Goal: Task Accomplishment & Management: Use online tool/utility

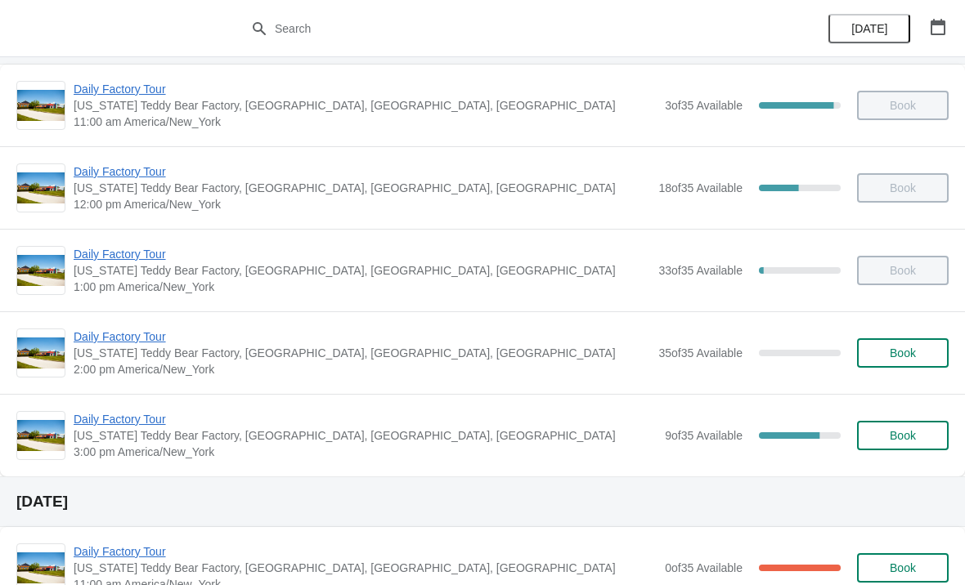
scroll to position [124, 0]
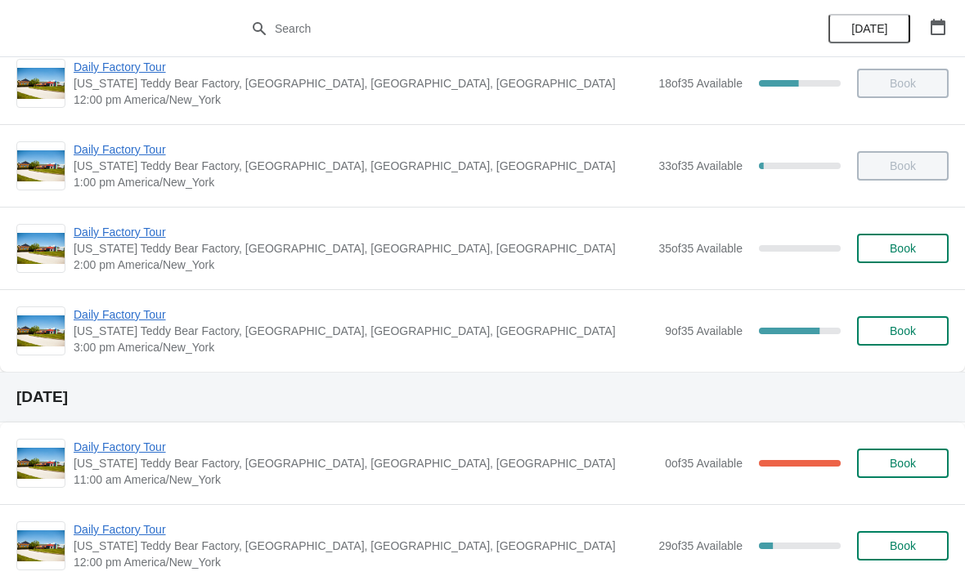
scroll to position [197, 0]
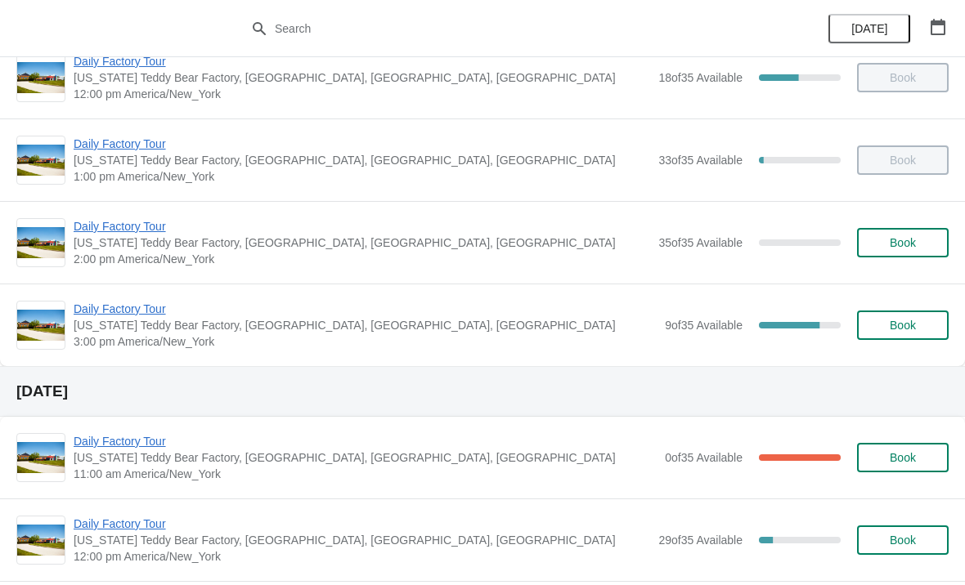
click at [365, 377] on div "[DATE]" at bounding box center [482, 391] width 965 height 51
click at [321, 315] on span "Daily Factory Tour" at bounding box center [365, 309] width 583 height 16
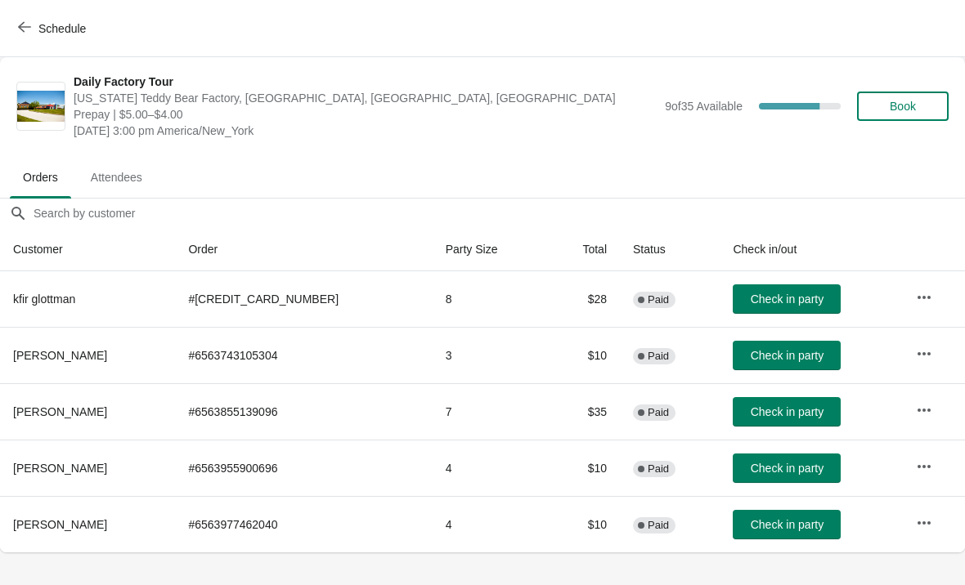
scroll to position [0, 0]
click at [750, 467] on span "Check in party" at bounding box center [786, 468] width 73 height 13
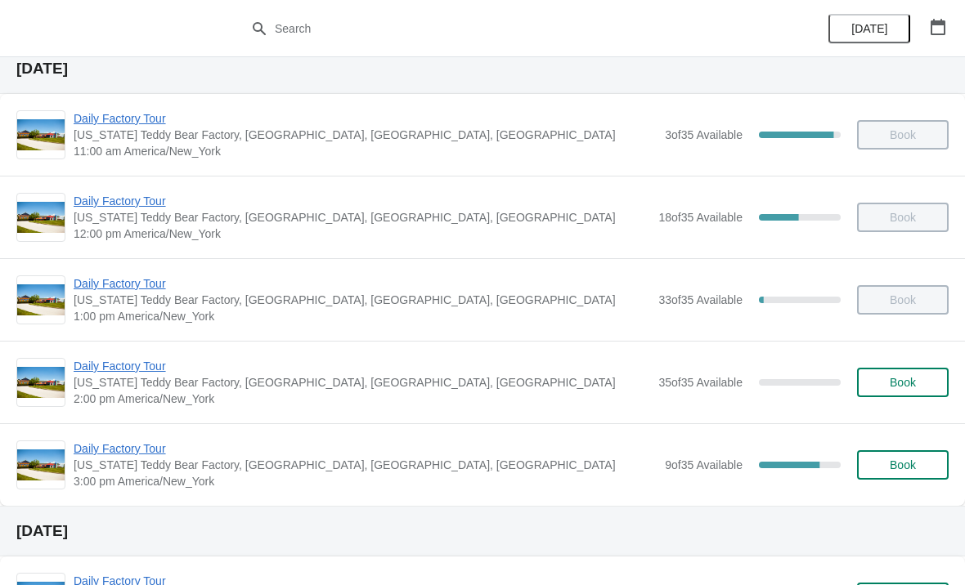
scroll to position [62, 0]
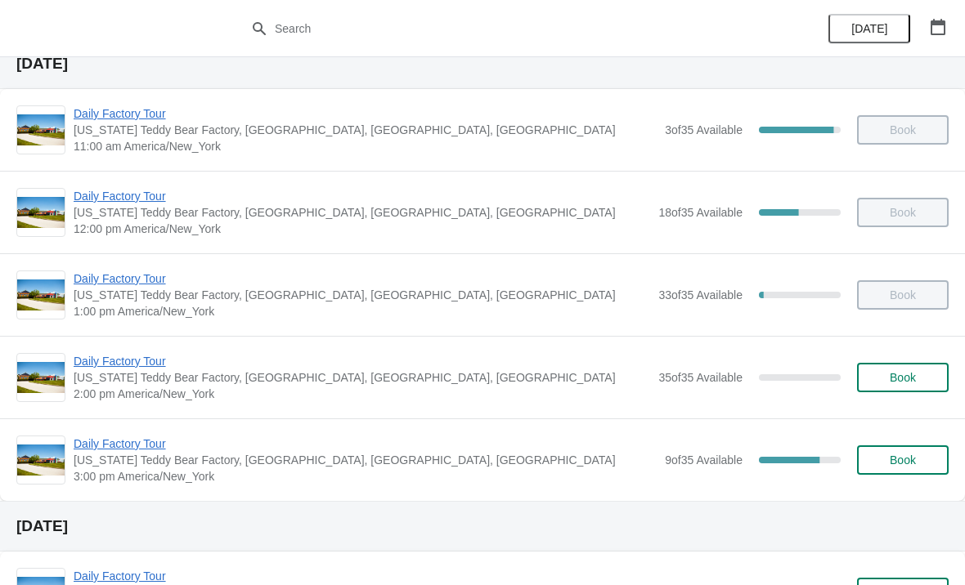
click at [107, 447] on span "Daily Factory Tour" at bounding box center [365, 444] width 583 height 16
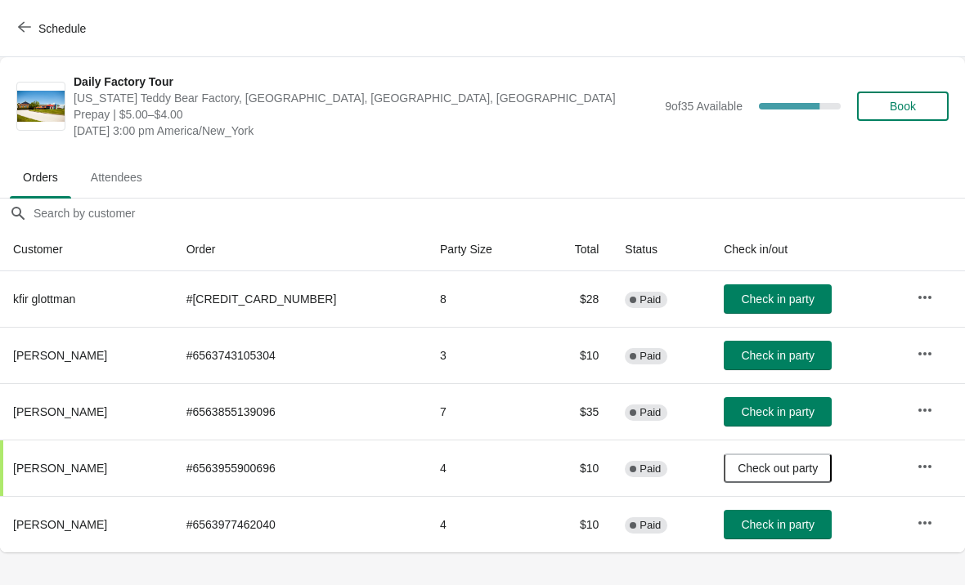
click at [918, 463] on icon "button" at bounding box center [924, 467] width 16 height 16
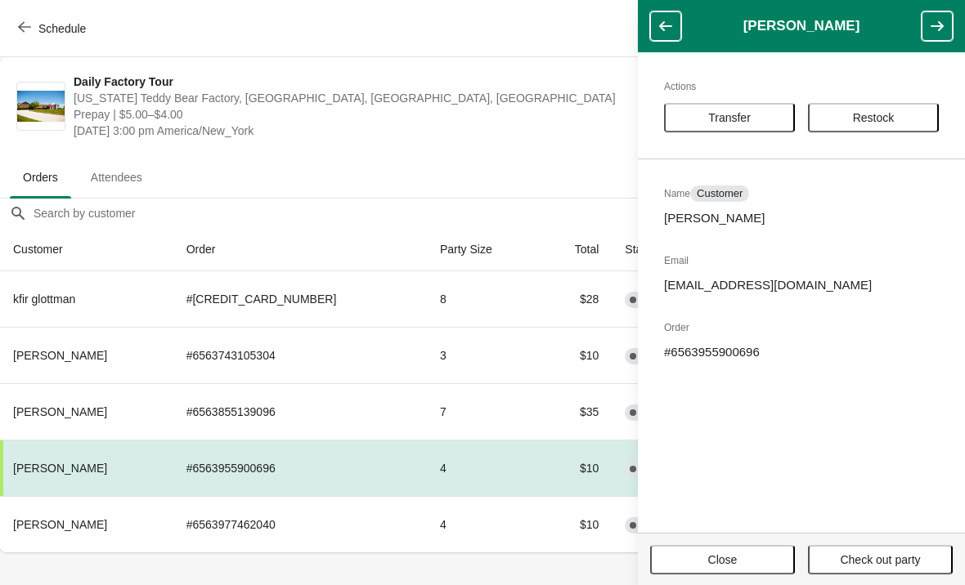
click at [761, 120] on span "Transfer" at bounding box center [728, 117] width 101 height 13
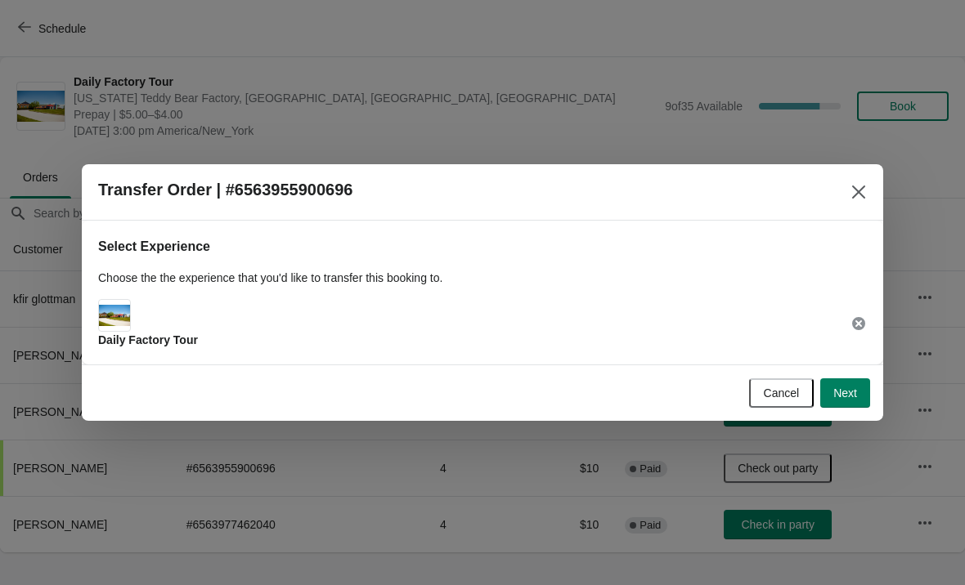
click at [854, 392] on span "Next" at bounding box center [845, 393] width 24 height 13
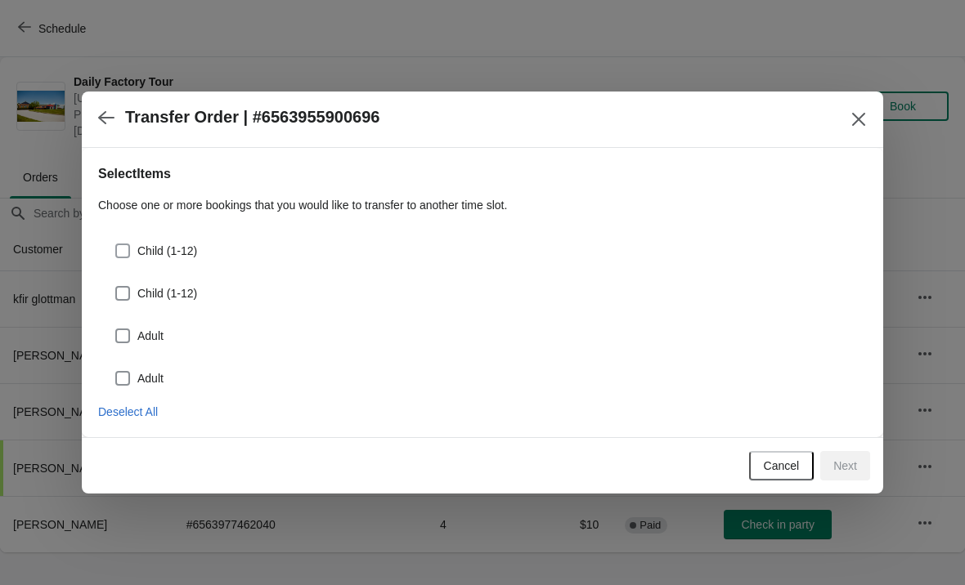
click at [128, 254] on span at bounding box center [122, 251] width 15 height 15
click at [116, 244] on input "Child (1-12)" at bounding box center [115, 244] width 1 height 1
checkbox input "true"
select select "Child (1-12)"
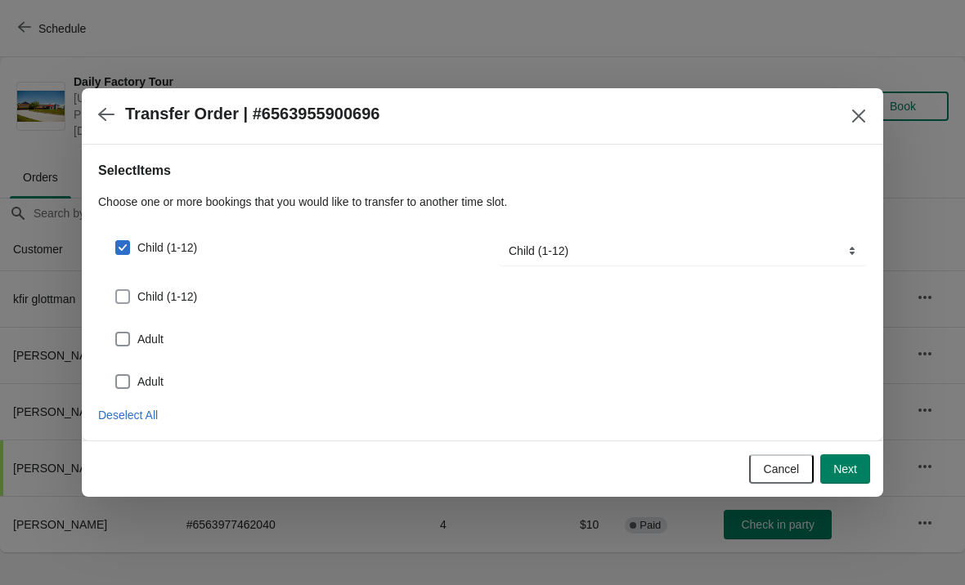
click at [121, 303] on span at bounding box center [122, 296] width 15 height 15
click at [116, 290] on input "Child (1-12)" at bounding box center [115, 289] width 1 height 1
checkbox input "true"
select select "Child (1-12)"
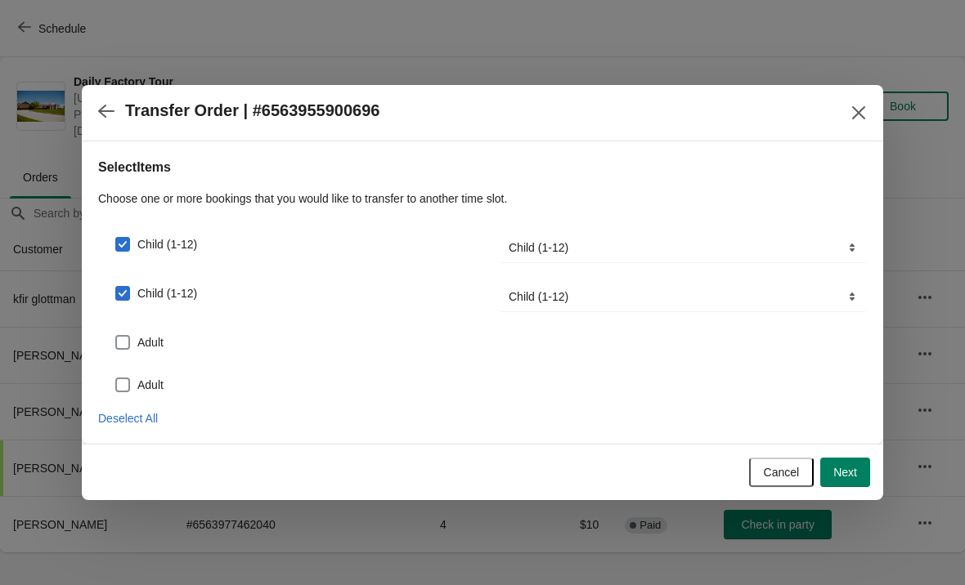
click at [129, 347] on span at bounding box center [122, 342] width 15 height 15
click at [116, 336] on input "Adult" at bounding box center [115, 335] width 1 height 1
checkbox input "true"
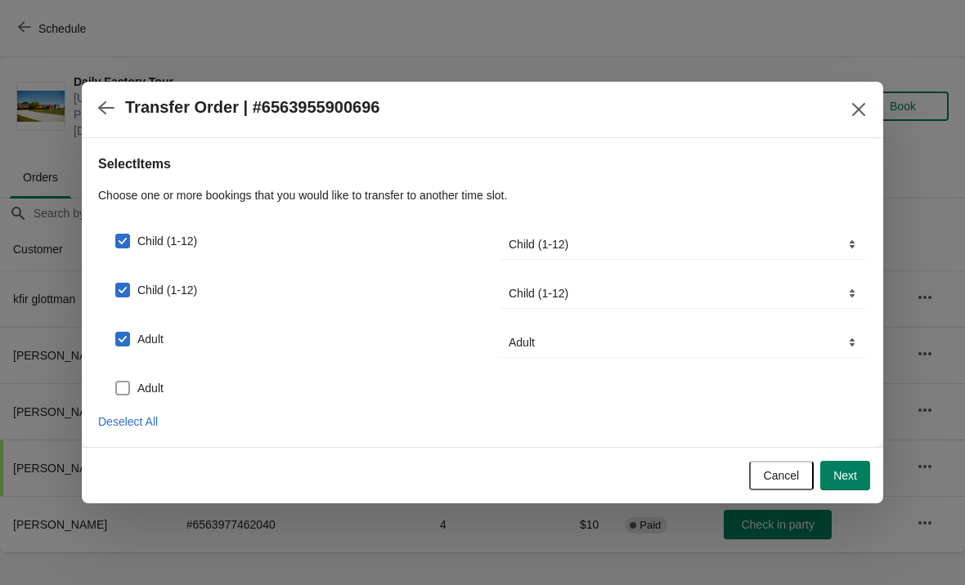
click at [128, 385] on span at bounding box center [122, 388] width 15 height 15
click at [116, 382] on input "Adult" at bounding box center [115, 381] width 1 height 1
checkbox input "true"
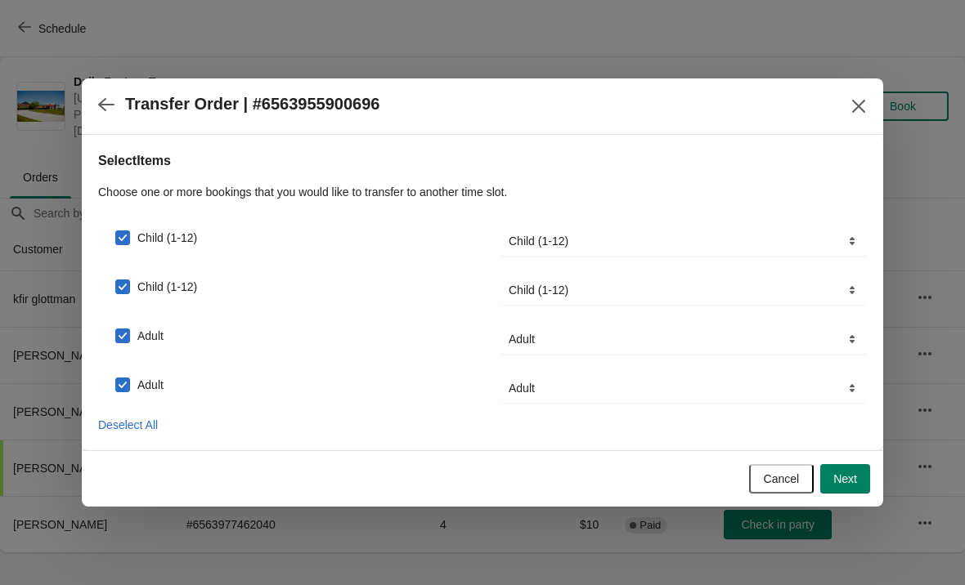
click at [854, 479] on span "Next" at bounding box center [845, 478] width 24 height 13
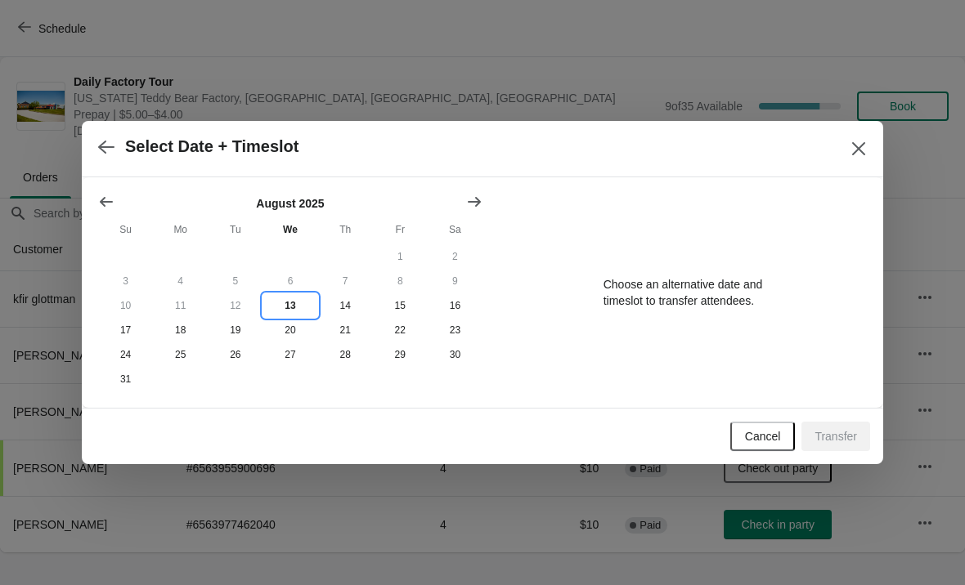
click at [294, 302] on button "13" at bounding box center [289, 305] width 55 height 25
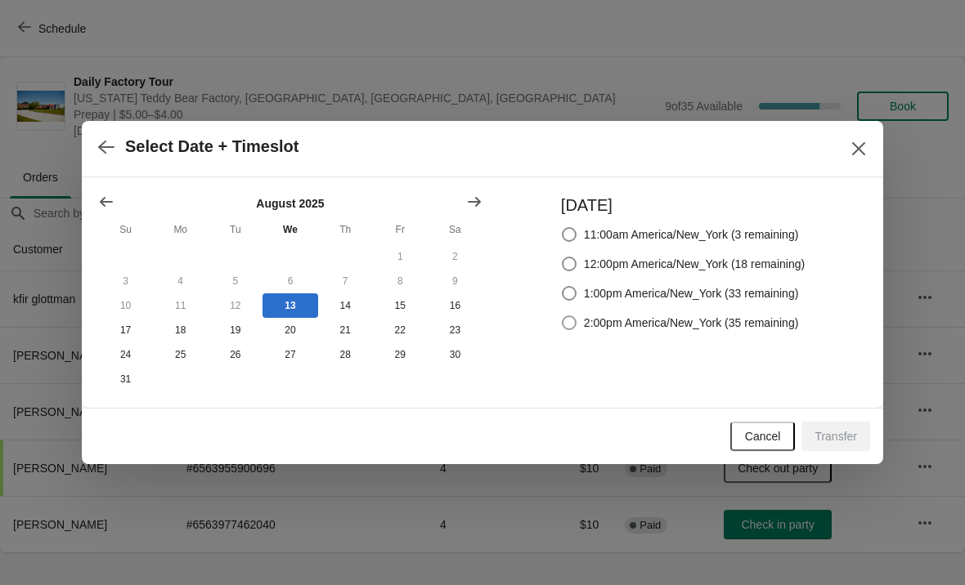
click at [569, 320] on label "2:00pm America/New_York (35 remaining)" at bounding box center [680, 322] width 238 height 23
click at [562, 316] on input "2:00pm America/New_York (35 remaining)" at bounding box center [562, 316] width 1 height 1
radio input "true"
click at [844, 436] on span "Transfer" at bounding box center [835, 436] width 43 height 13
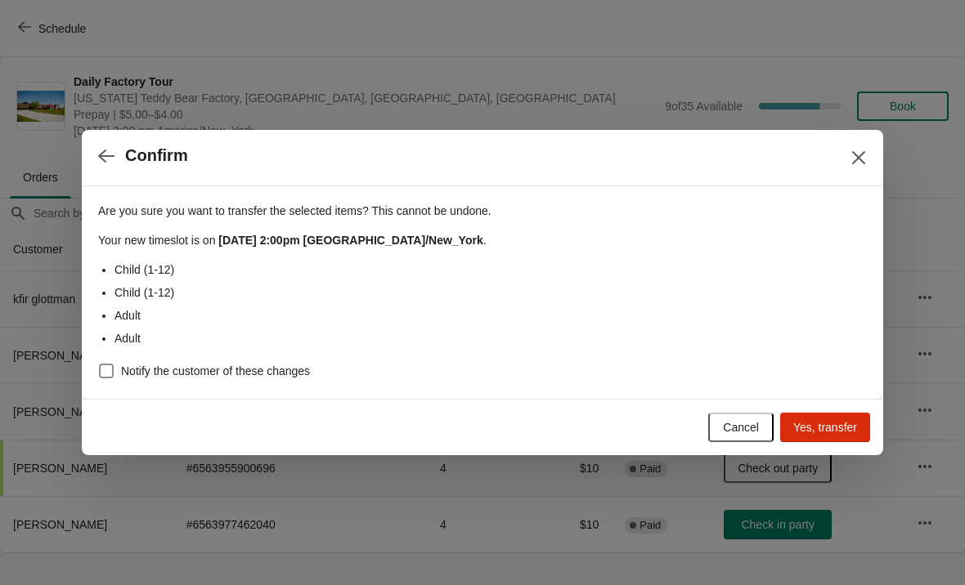
click at [123, 373] on span "Notify the customer of these changes" at bounding box center [215, 371] width 189 height 16
click at [100, 365] on input "Notify the customer of these changes" at bounding box center [99, 364] width 1 height 1
checkbox input "true"
click at [830, 429] on span "Yes, transfer" at bounding box center [825, 427] width 64 height 13
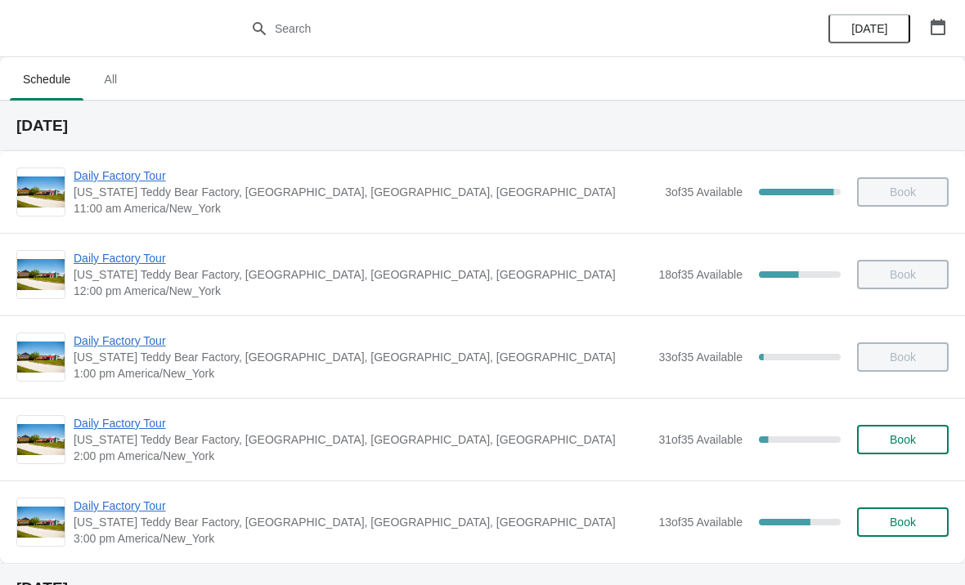
click at [132, 428] on span "Daily Factory Tour" at bounding box center [362, 423] width 576 height 16
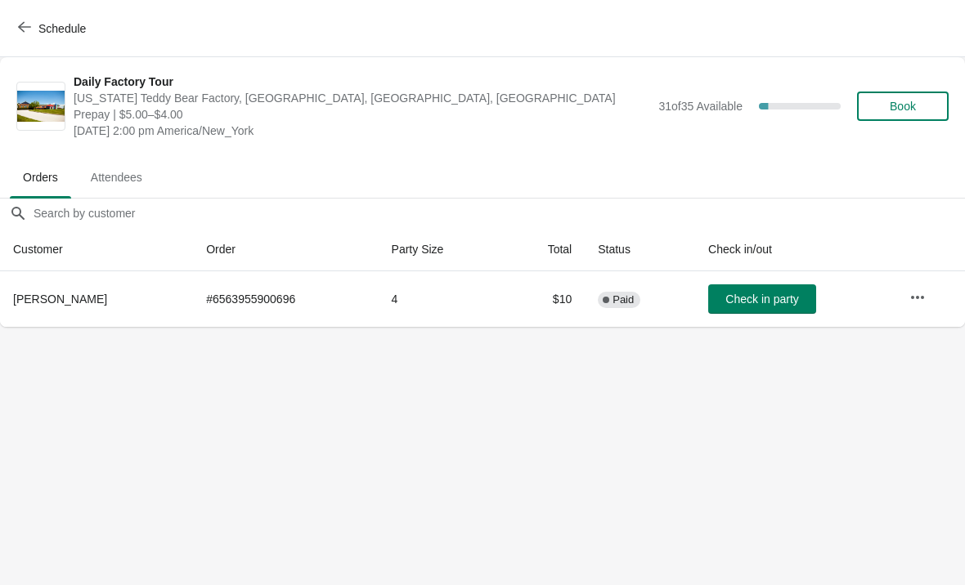
click at [21, 39] on button "Schedule" at bounding box center [53, 28] width 91 height 29
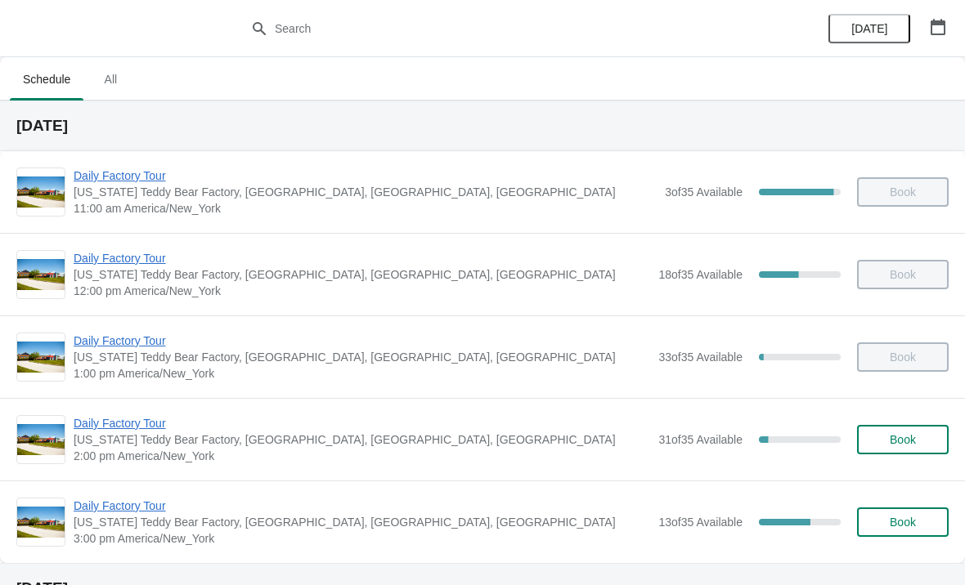
click at [134, 513] on span "Daily Factory Tour" at bounding box center [362, 506] width 576 height 16
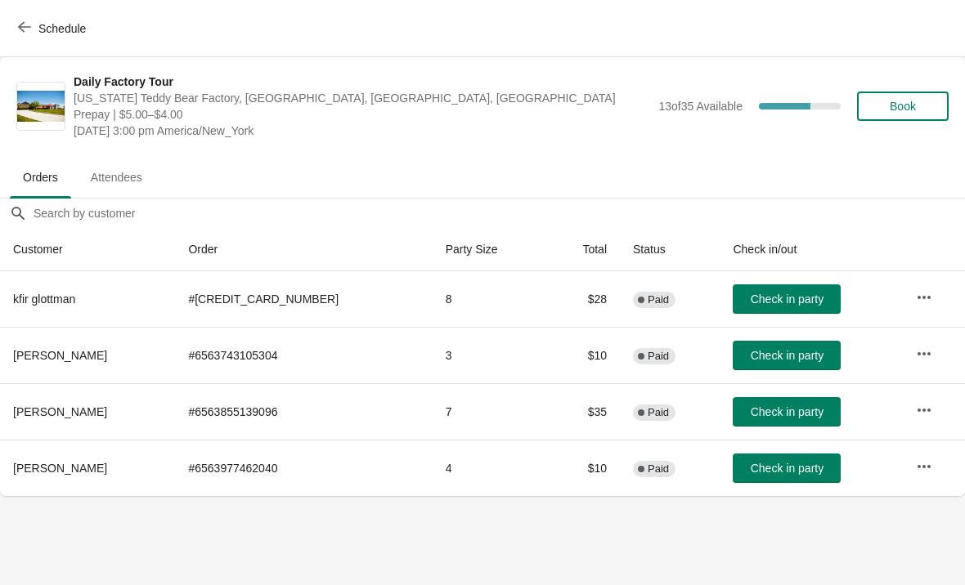
click at [27, 32] on icon "button" at bounding box center [24, 26] width 13 height 13
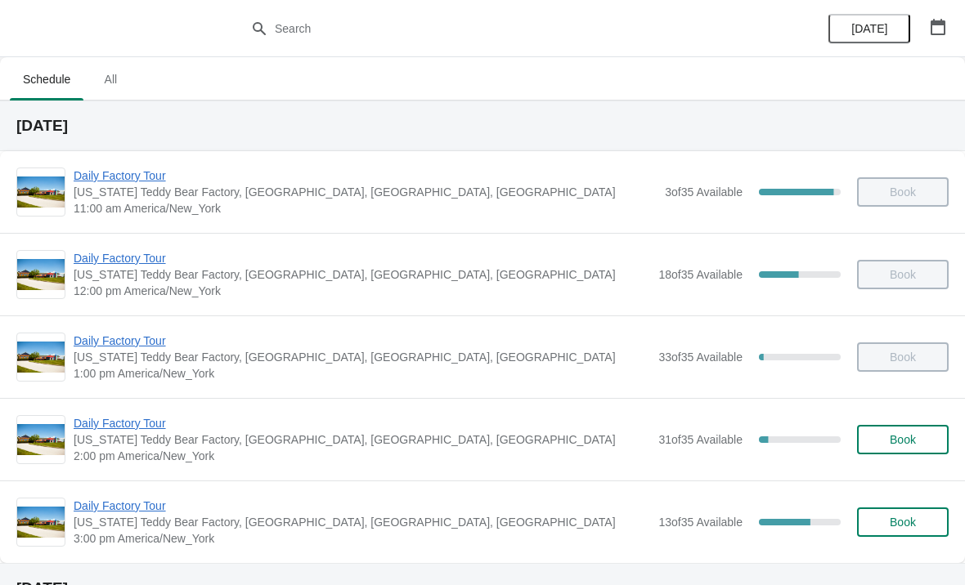
click at [186, 423] on span "Daily Factory Tour" at bounding box center [362, 423] width 576 height 16
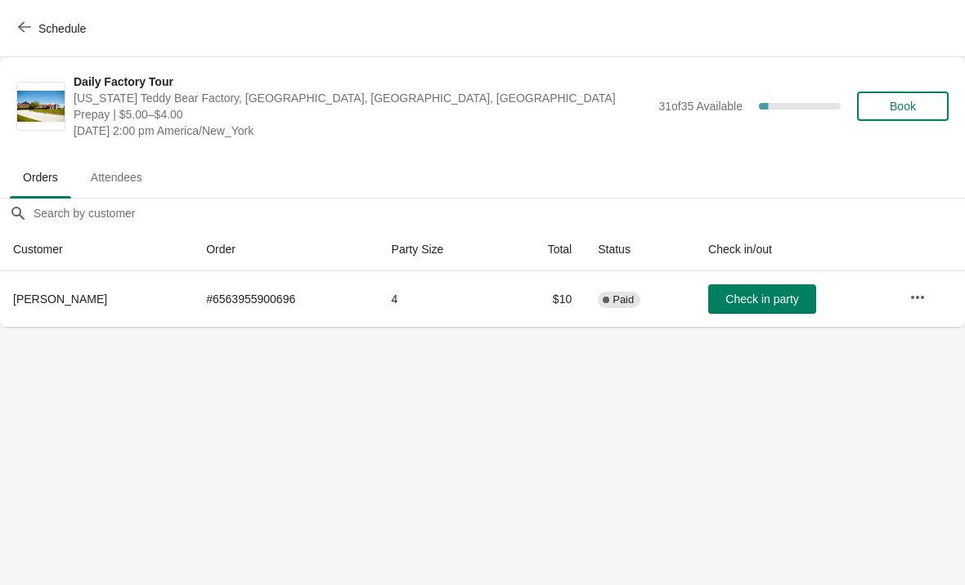
click at [776, 311] on button "Check in party" at bounding box center [762, 298] width 108 height 29
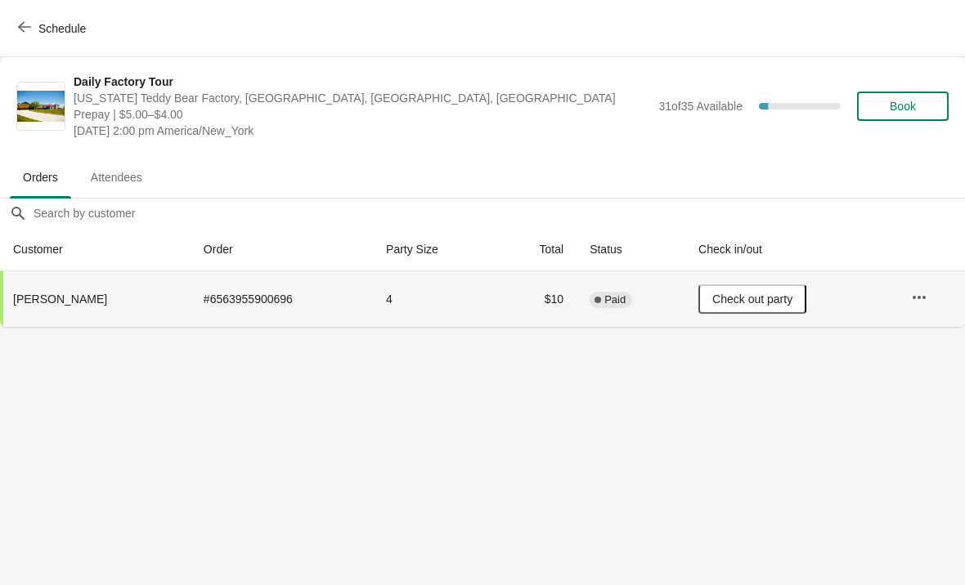
click at [27, 27] on icon "button" at bounding box center [24, 27] width 13 height 11
